Goal: Transaction & Acquisition: Purchase product/service

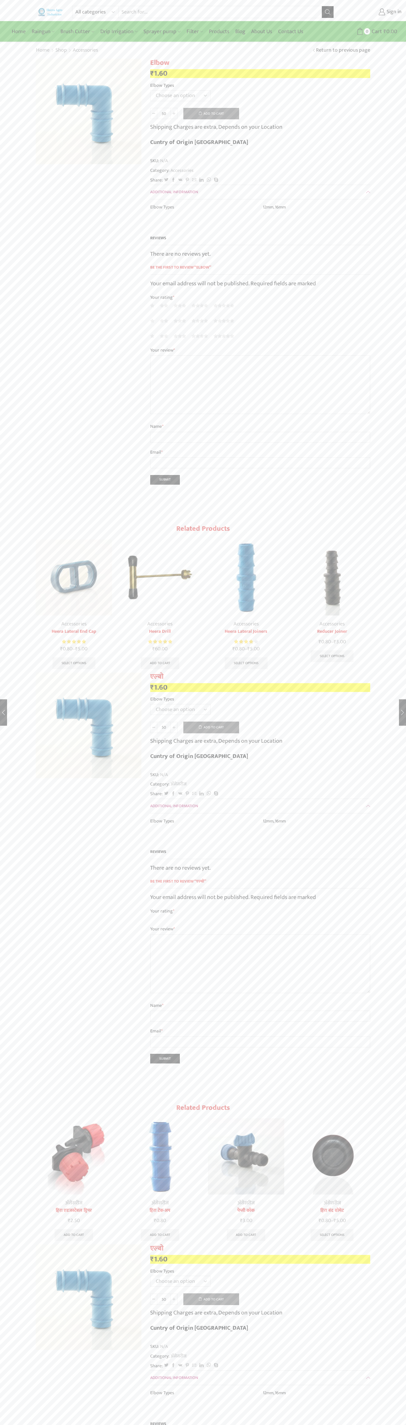
select select "16mm"
type input "1"
type input "Google Storebot"
click at [211, 113] on button "Add to cart" at bounding box center [211, 114] width 56 height 12
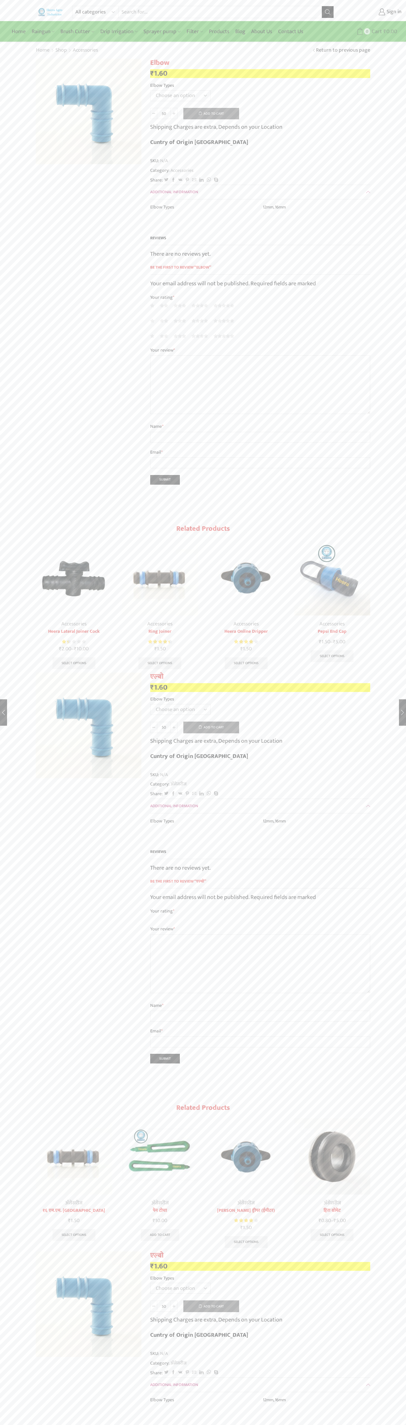
click at [368, 31] on span "0" at bounding box center [367, 31] width 6 height 6
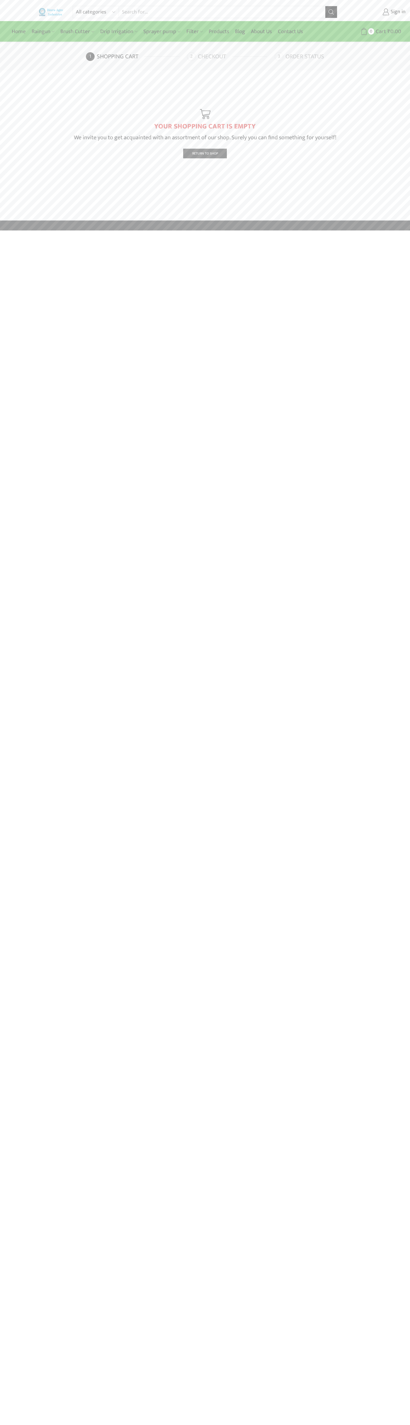
click at [230, 57] on link "Checkout" at bounding box center [230, 56] width 86 height 9
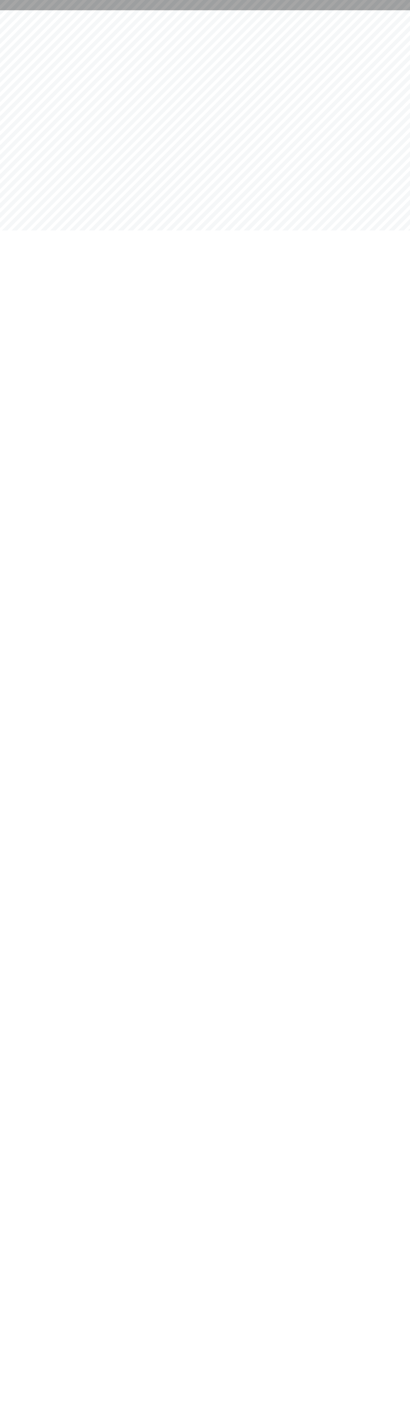
click at [301, 0] on div at bounding box center [205, 5] width 410 height 10
click at [382, 10] on html at bounding box center [205, 5] width 410 height 10
click at [132, 10] on html at bounding box center [205, 5] width 410 height 10
click at [6, 10] on html at bounding box center [205, 5] width 410 height 10
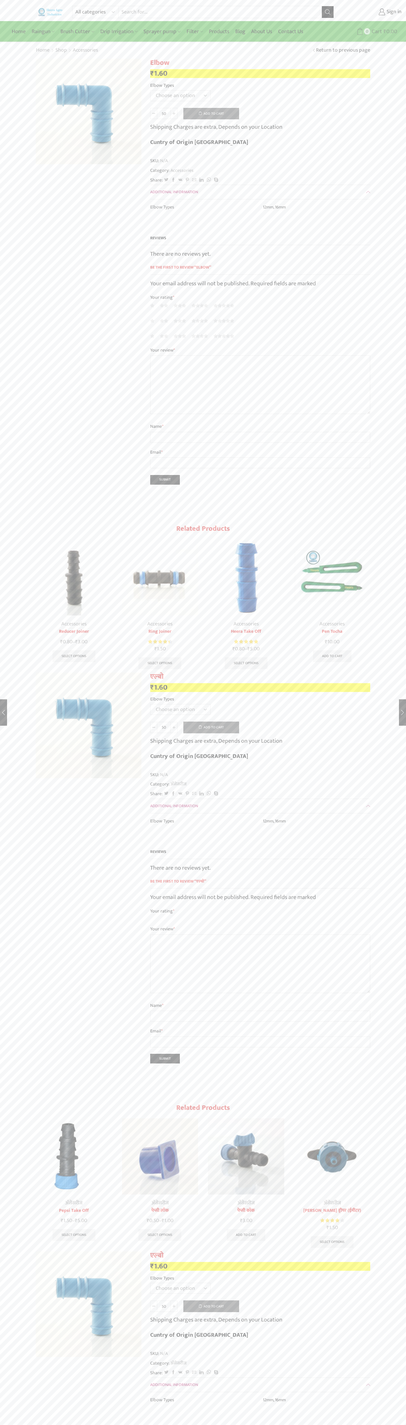
click at [376, 31] on span "Cart" at bounding box center [376, 32] width 12 height 8
